Goal: Subscribe to service/newsletter

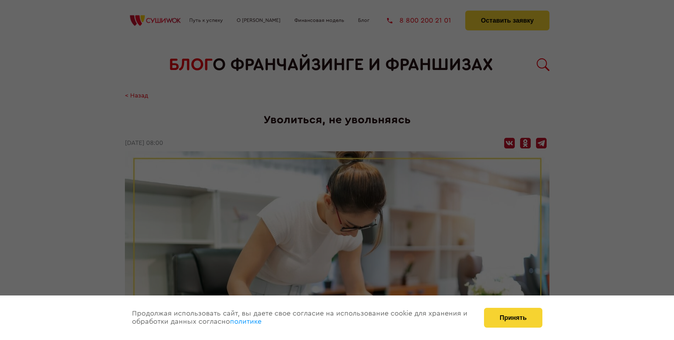
scroll to position [808, 0]
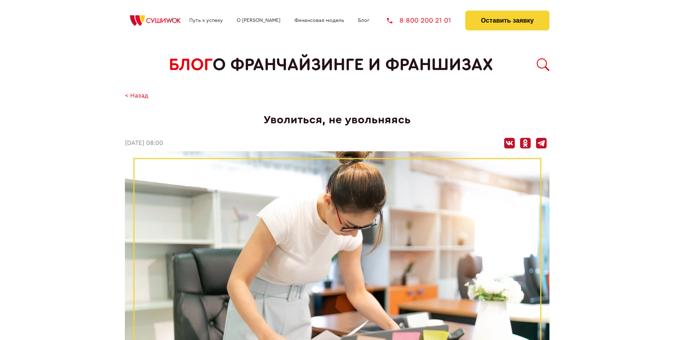
scroll to position [808, 0]
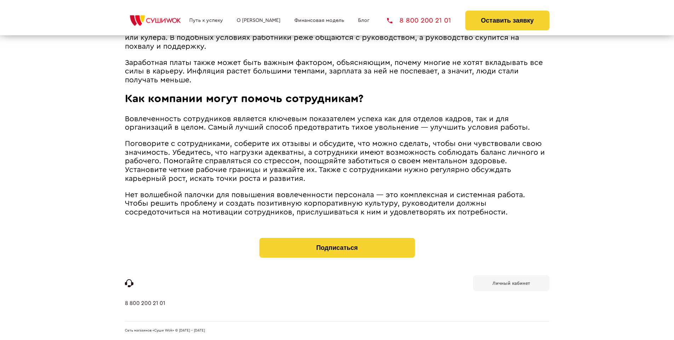
click at [511, 283] on b "Личный кабинет" at bounding box center [512, 283] width 38 height 5
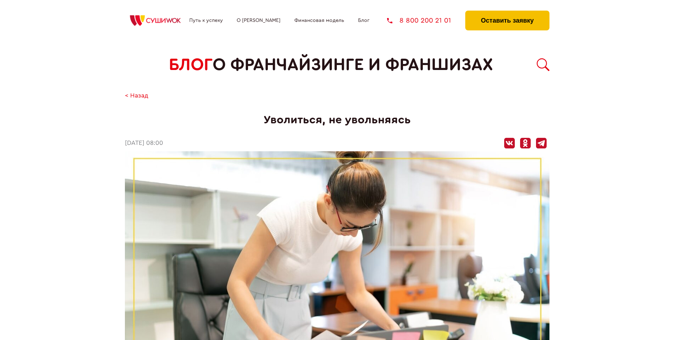
click at [507, 12] on button "Оставить заявку" at bounding box center [507, 21] width 84 height 20
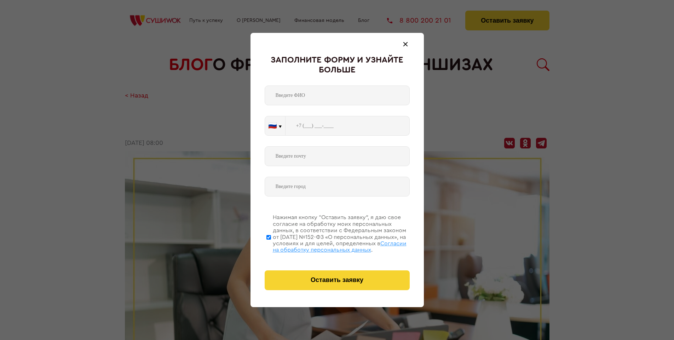
click at [328, 246] on span "Согласии на обработку персональных данных" at bounding box center [340, 247] width 134 height 12
click at [271, 246] on input "Нажимая кнопку “Оставить заявку”, я даю свое согласие на обработку моих персона…" at bounding box center [268, 237] width 5 height 57
checkbox input "false"
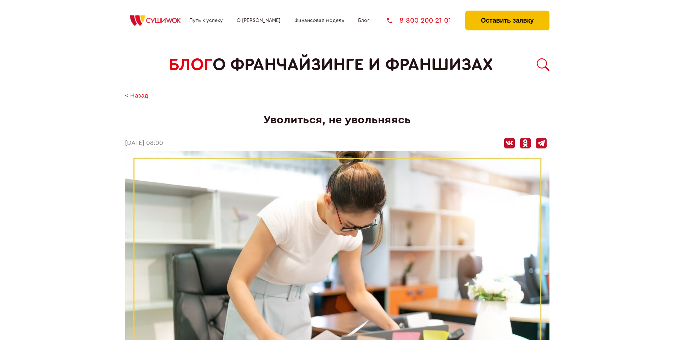
click at [507, 12] on button "Оставить заявку" at bounding box center [507, 21] width 84 height 20
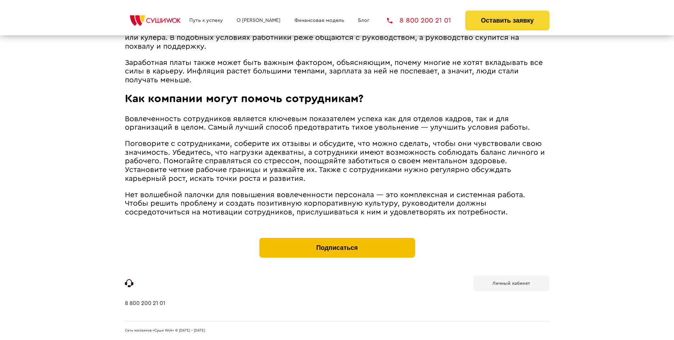
click at [337, 240] on button "Подписаться" at bounding box center [337, 248] width 156 height 20
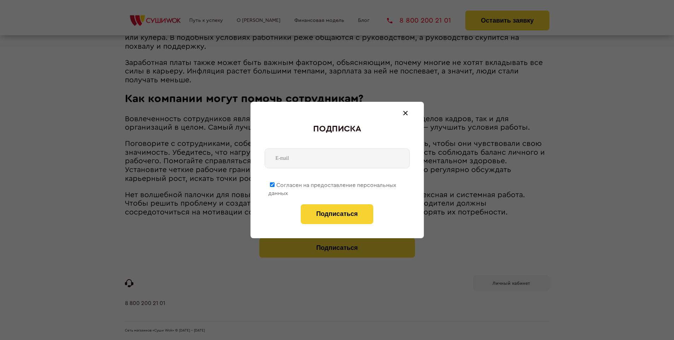
click at [333, 184] on span "Согласен на предоставление персональных данных" at bounding box center [332, 190] width 128 height 14
click at [275, 184] on input "Согласен на предоставление персональных данных" at bounding box center [272, 185] width 5 height 5
checkbox input "false"
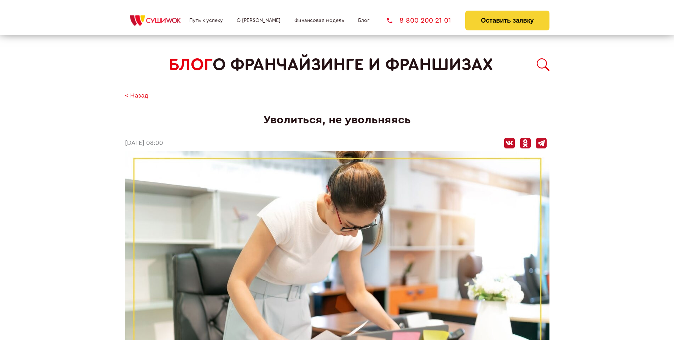
scroll to position [808, 0]
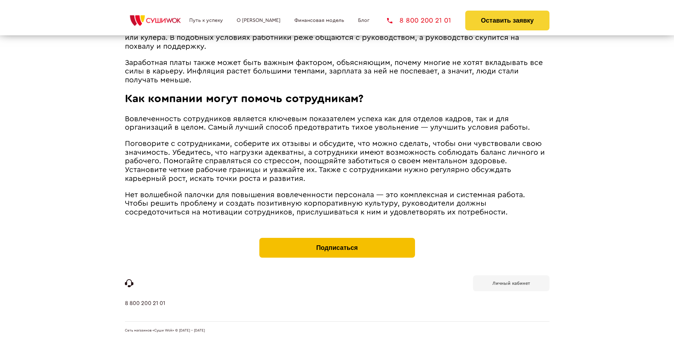
click at [337, 240] on button "Подписаться" at bounding box center [337, 248] width 156 height 20
